Goal: Transaction & Acquisition: Purchase product/service

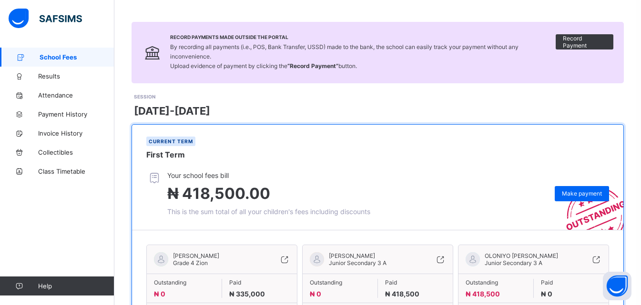
scroll to position [110, 0]
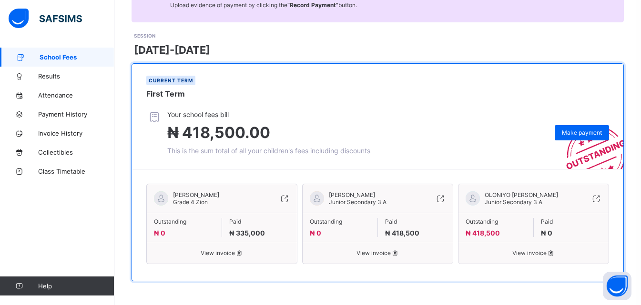
click at [384, 255] on span "View invoice" at bounding box center [378, 253] width 136 height 7
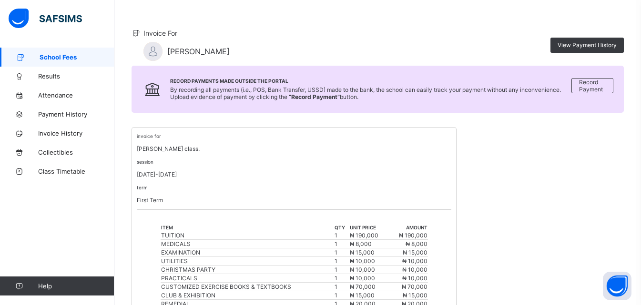
scroll to position [68, 0]
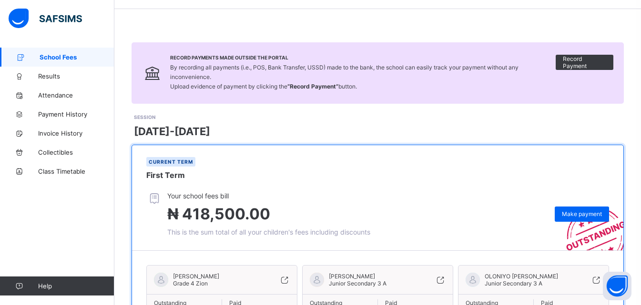
scroll to position [110, 0]
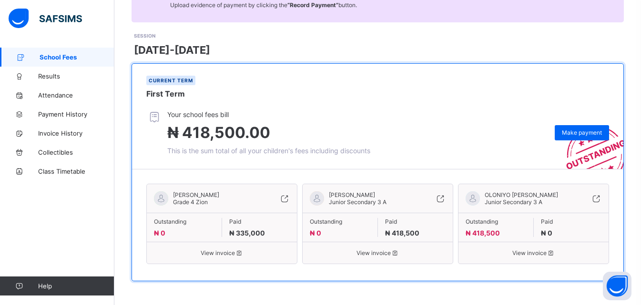
click at [526, 256] on span "View invoice" at bounding box center [533, 253] width 136 height 7
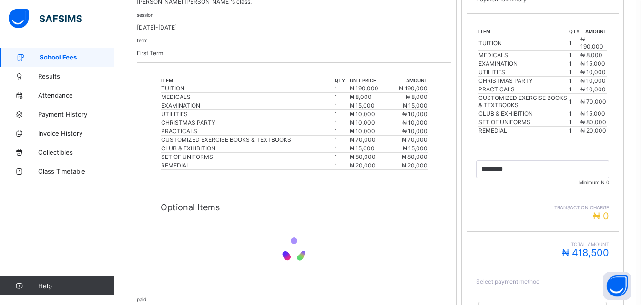
scroll to position [301, 0]
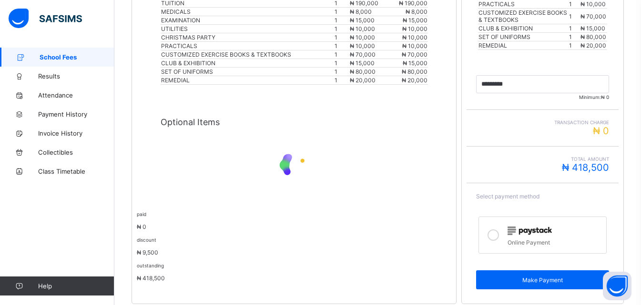
click at [498, 236] on icon at bounding box center [492, 235] width 11 height 11
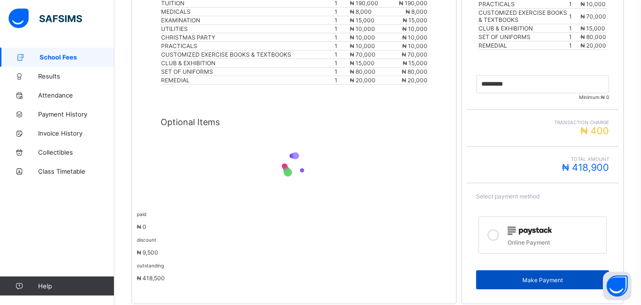
click at [538, 281] on span "Make Payment" at bounding box center [542, 280] width 119 height 7
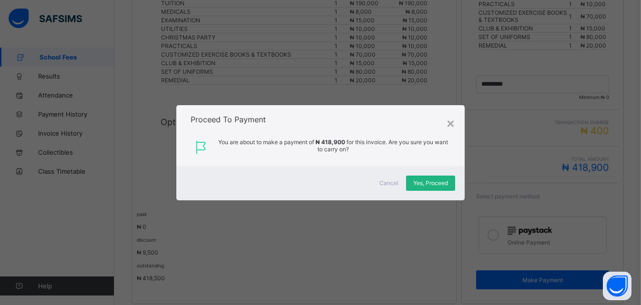
click at [437, 186] on span "Yes, Proceed" at bounding box center [430, 183] width 35 height 7
click at [436, 183] on span "Yes, Proceed" at bounding box center [430, 183] width 35 height 7
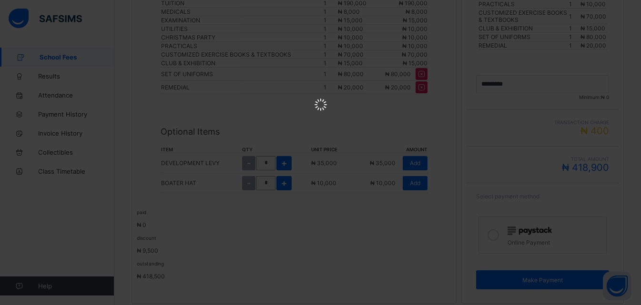
scroll to position [0, 0]
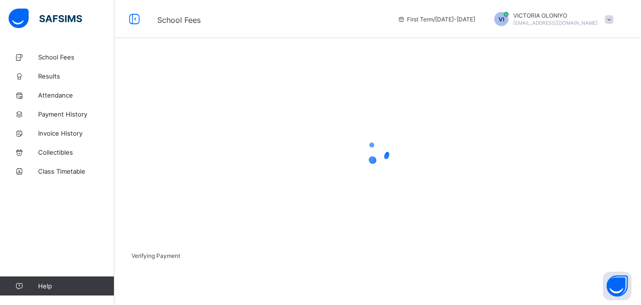
scroll to position [59, 0]
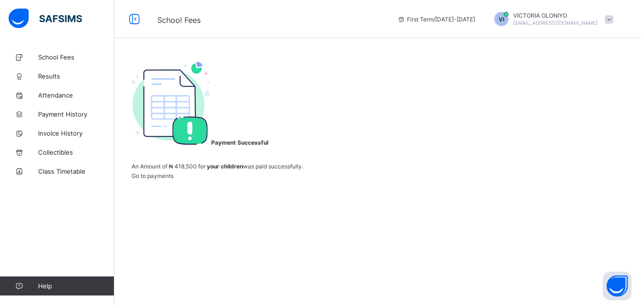
scroll to position [53, 0]
click at [68, 116] on span "Payment History" at bounding box center [76, 114] width 76 height 8
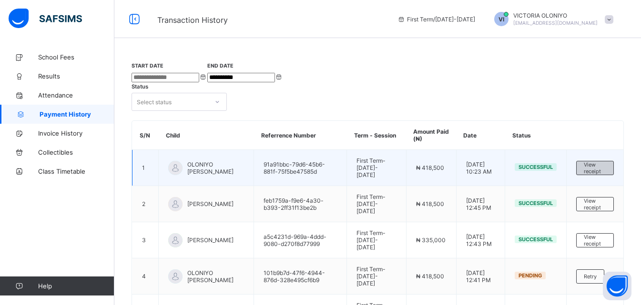
click at [596, 161] on span "View receipt" at bounding box center [594, 167] width 22 height 13
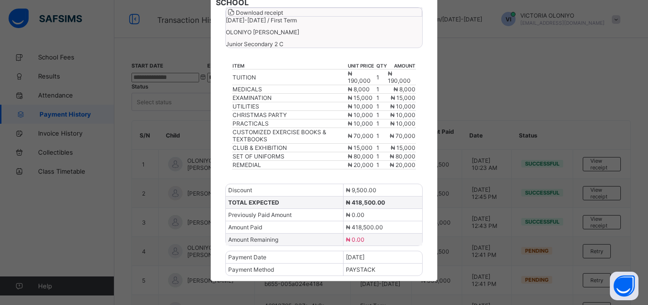
scroll to position [113, 0]
click at [283, 9] on span "Download receipt" at bounding box center [259, 12] width 47 height 7
click at [492, 65] on div "× REDEEMER TEAP INTERNATIONAL SCHOOL Download receipt [DATE]-[DATE] / First Ter…" at bounding box center [324, 152] width 648 height 305
